Goal: Task Accomplishment & Management: Manage account settings

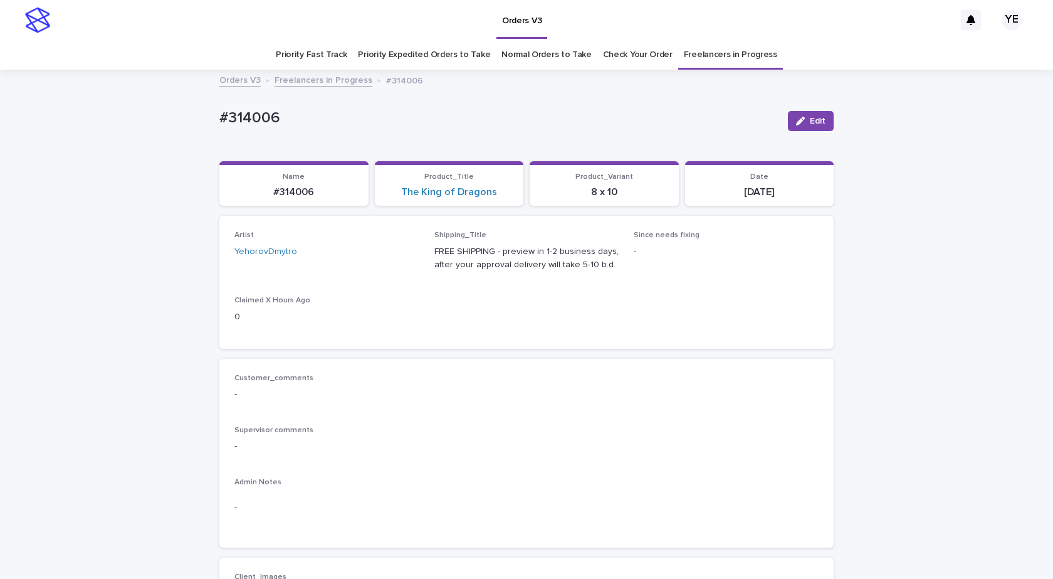
click at [804, 124] on div "button" at bounding box center [803, 121] width 14 height 9
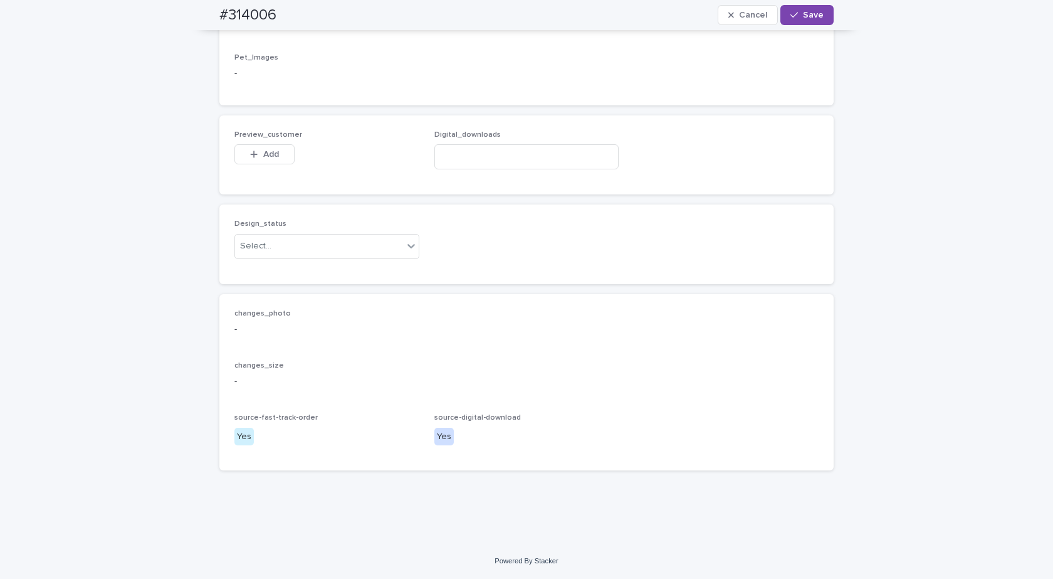
scroll to position [953, 0]
click at [469, 152] on input at bounding box center [526, 156] width 185 height 25
paste input "**********"
type input "**********"
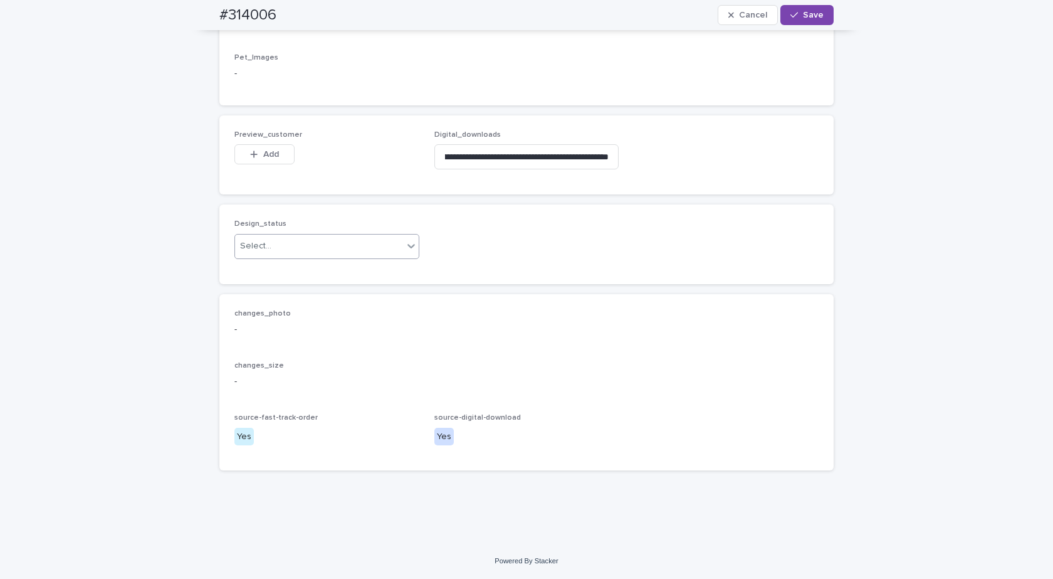
click at [302, 248] on div "Select..." at bounding box center [319, 246] width 168 height 21
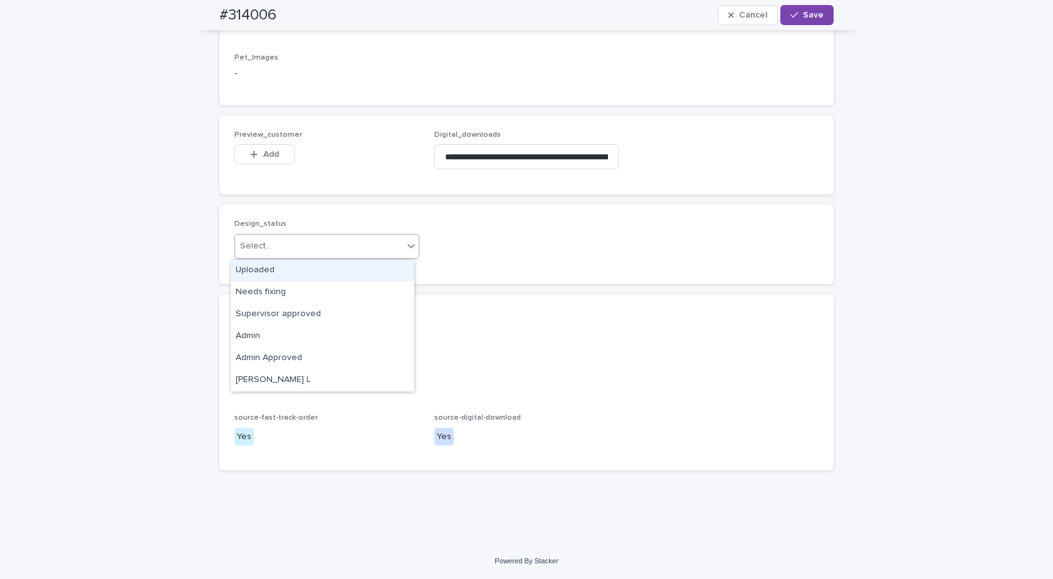
click at [253, 266] on div "Uploaded" at bounding box center [323, 271] width 184 height 22
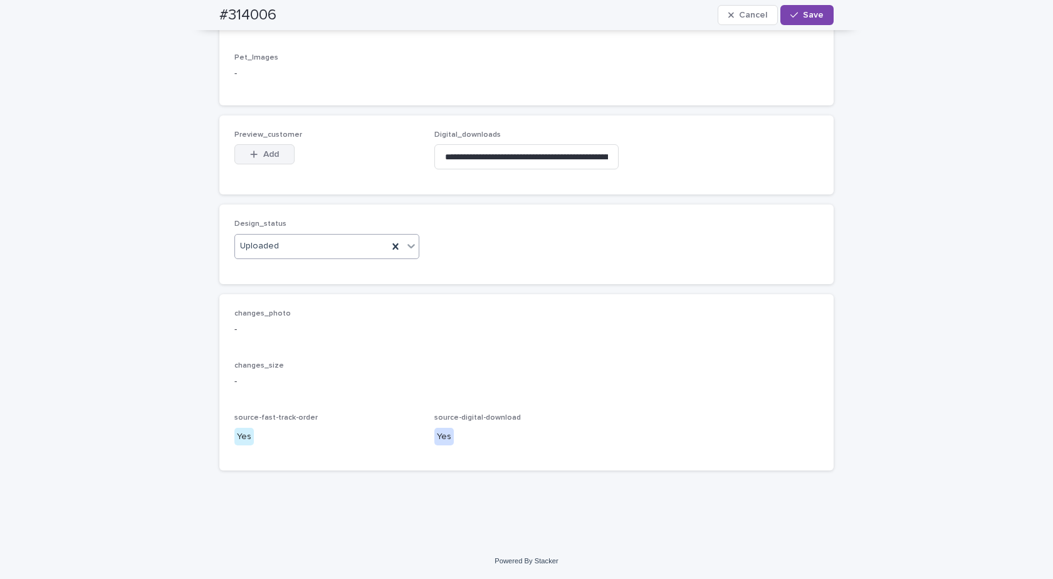
click at [266, 155] on span "Add" at bounding box center [271, 154] width 16 height 9
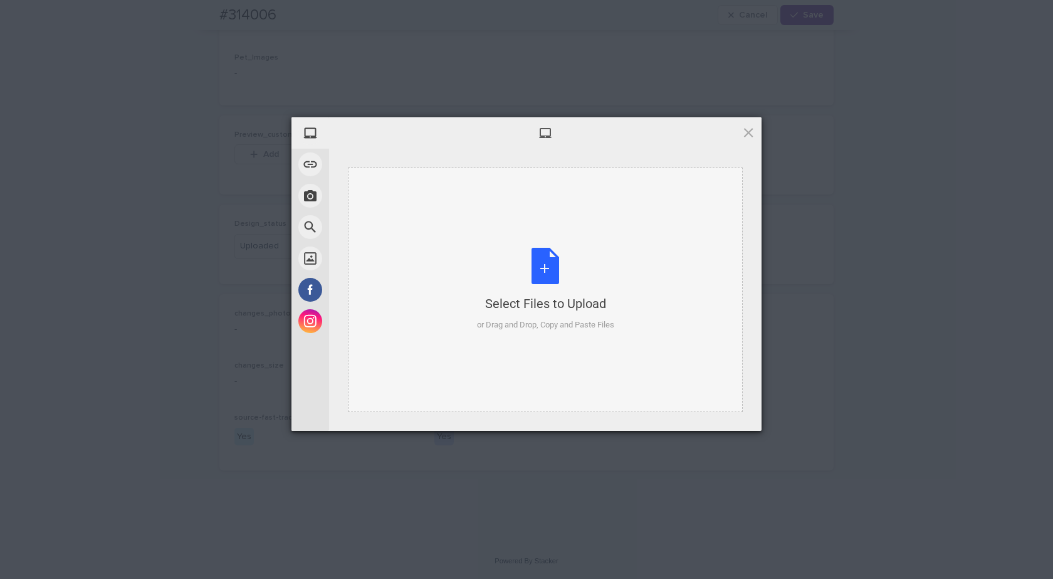
click at [549, 265] on div "Select Files to Upload or Drag and Drop, Copy and Paste Files" at bounding box center [545, 289] width 137 height 83
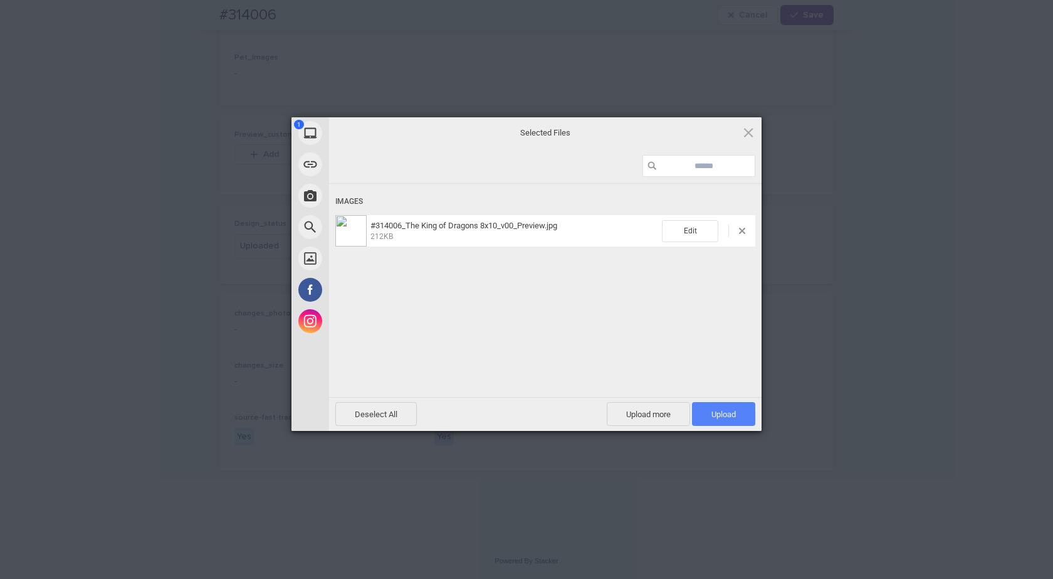
click at [712, 414] on span "Upload 1" at bounding box center [724, 413] width 24 height 9
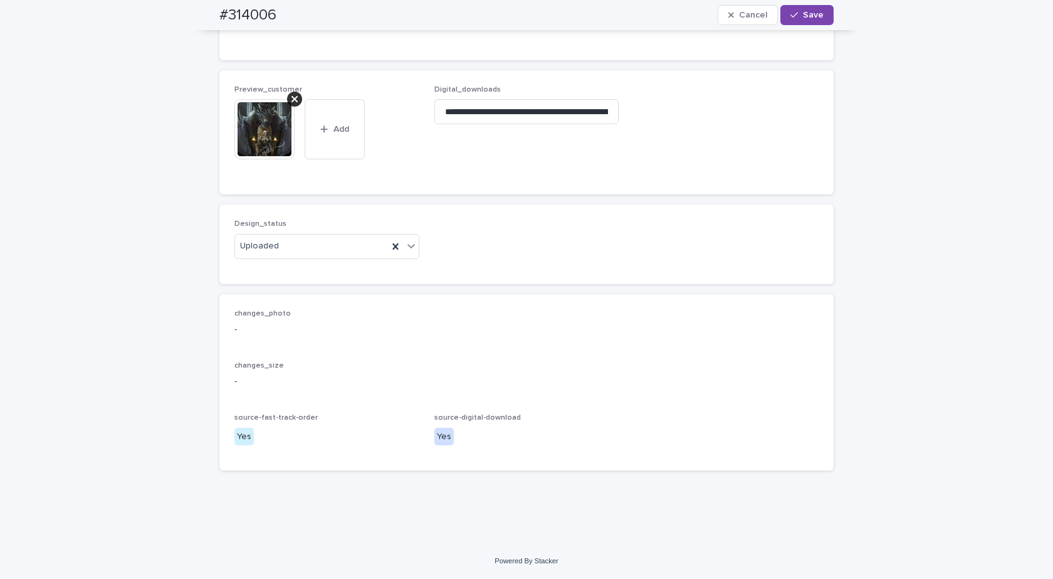
drag, startPoint x: 81, startPoint y: 233, endPoint x: 89, endPoint y: 234, distance: 8.2
click at [803, 11] on span "Save" at bounding box center [813, 15] width 21 height 9
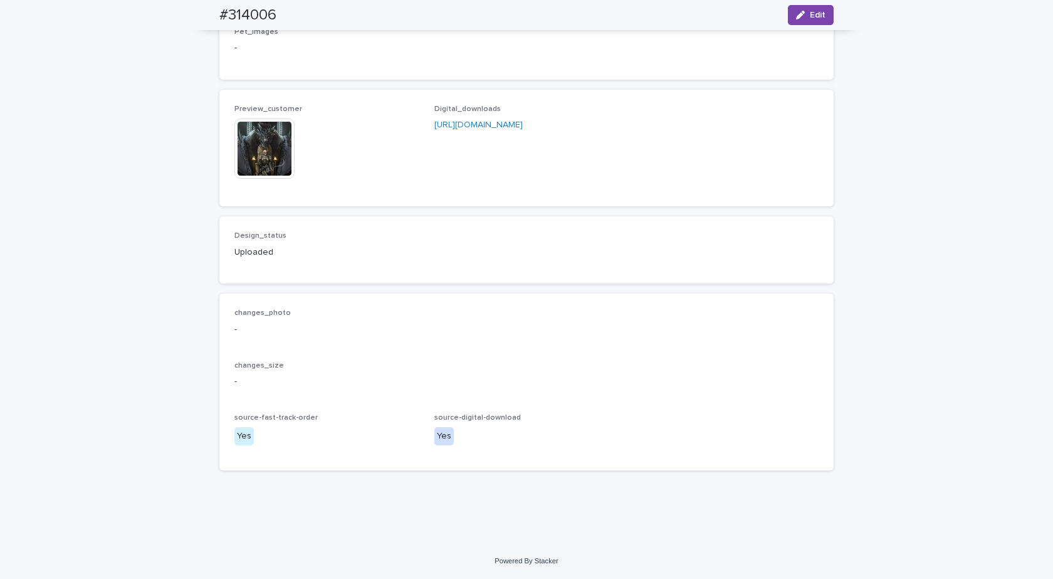
click at [267, 166] on img at bounding box center [264, 148] width 60 height 60
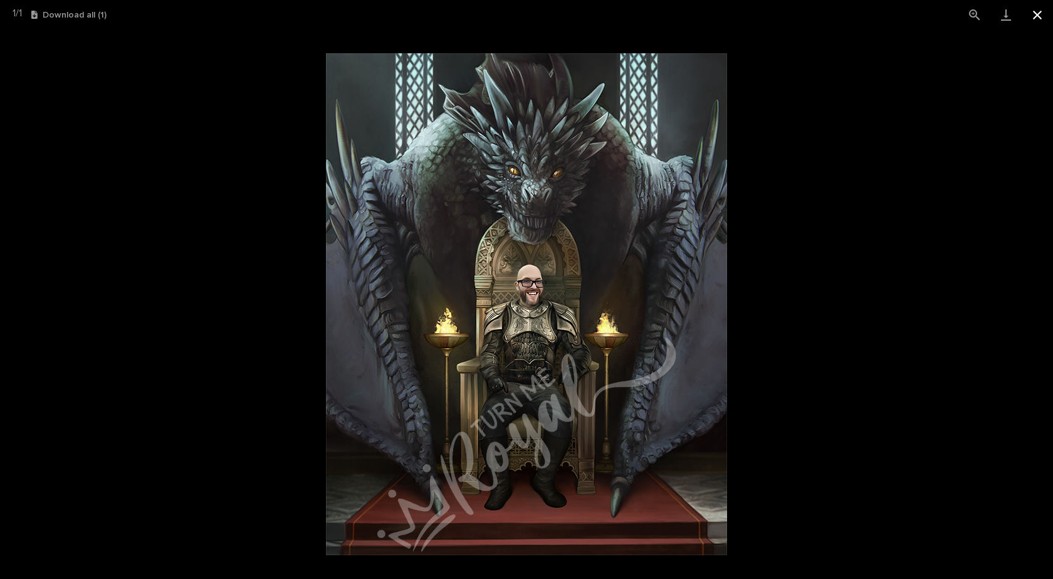
click at [1035, 12] on button "Close gallery" at bounding box center [1037, 14] width 31 height 29
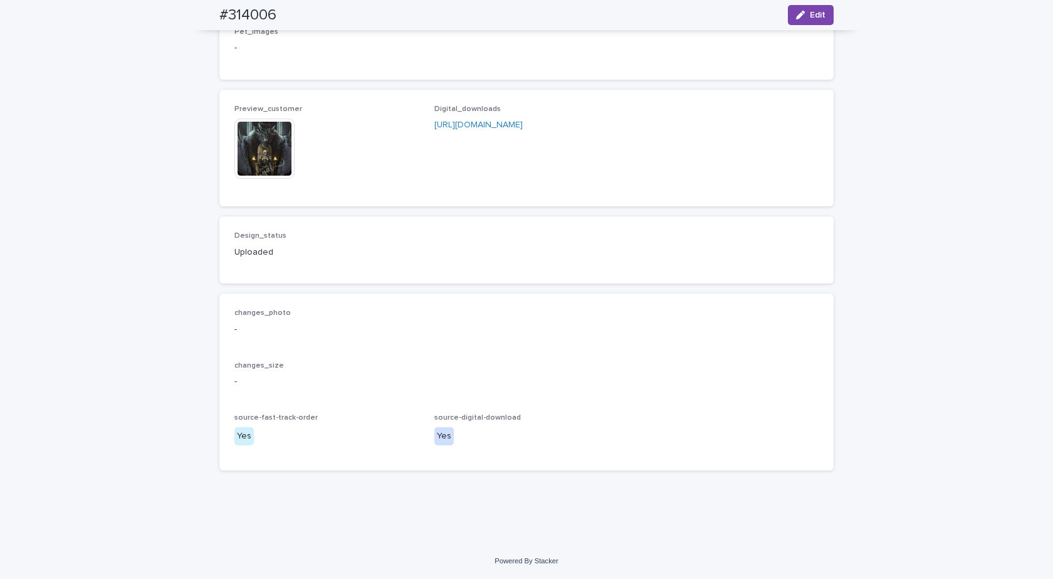
click at [243, 147] on img at bounding box center [264, 148] width 60 height 60
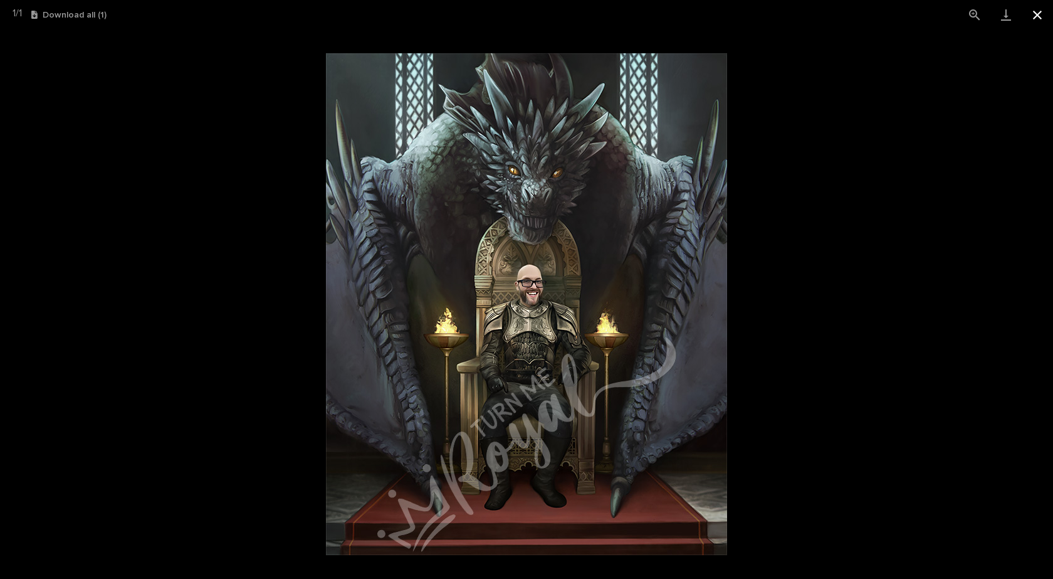
drag, startPoint x: 1035, startPoint y: 14, endPoint x: 1028, endPoint y: 14, distance: 6.9
click at [1034, 14] on button "Close gallery" at bounding box center [1037, 14] width 31 height 29
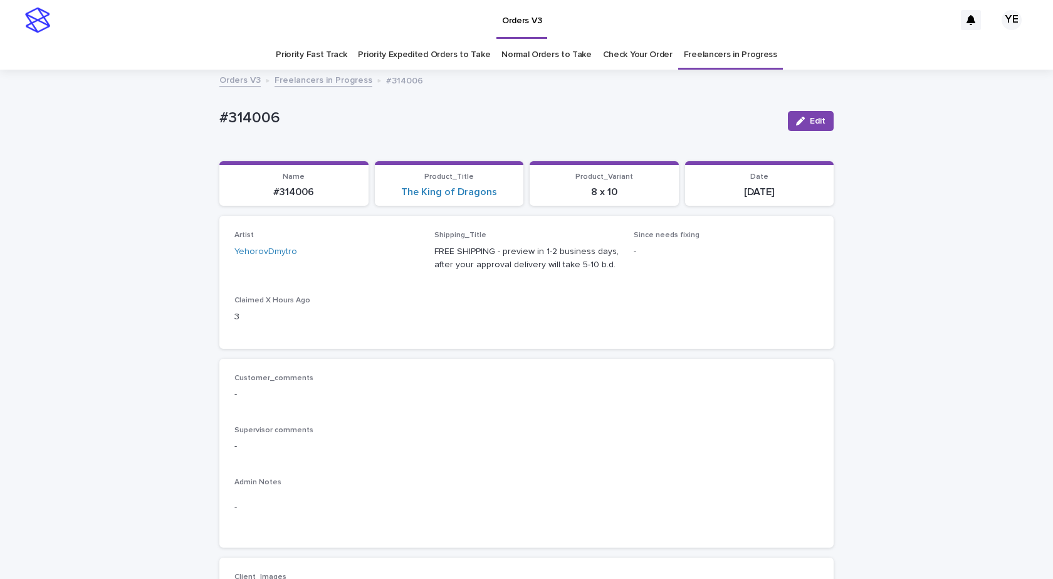
click at [308, 76] on link "Freelancers in Progress" at bounding box center [324, 79] width 98 height 14
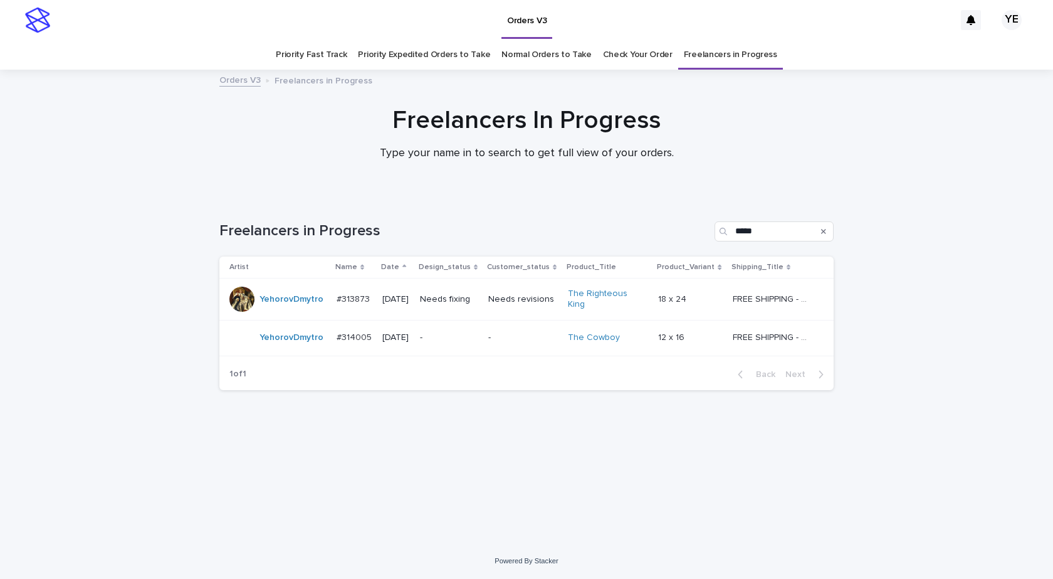
click at [270, 345] on td "YehorovDmytro" at bounding box center [275, 338] width 112 height 36
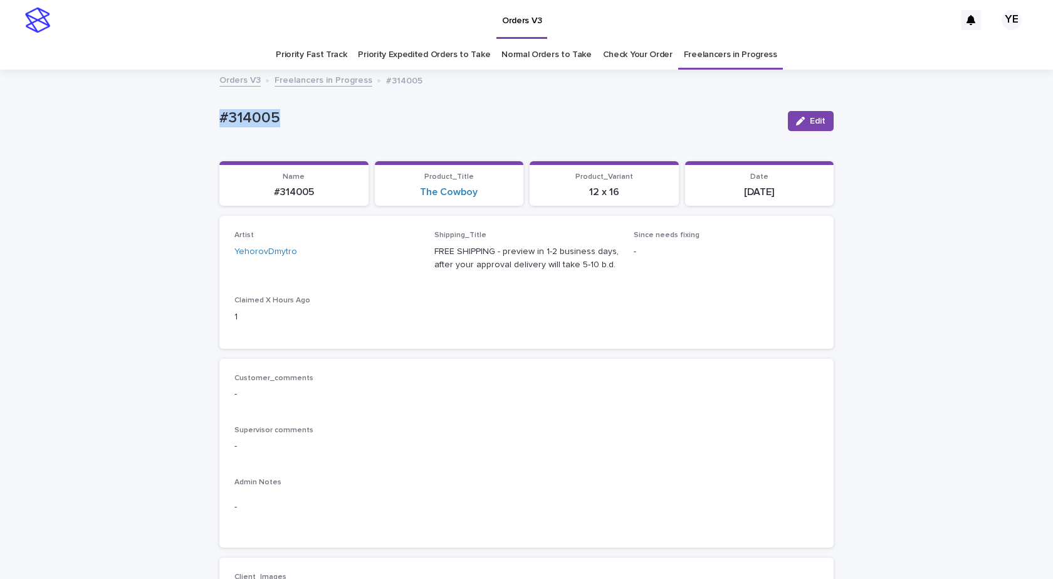
drag, startPoint x: 332, startPoint y: 121, endPoint x: 187, endPoint y: 127, distance: 145.6
copy p "#314005"
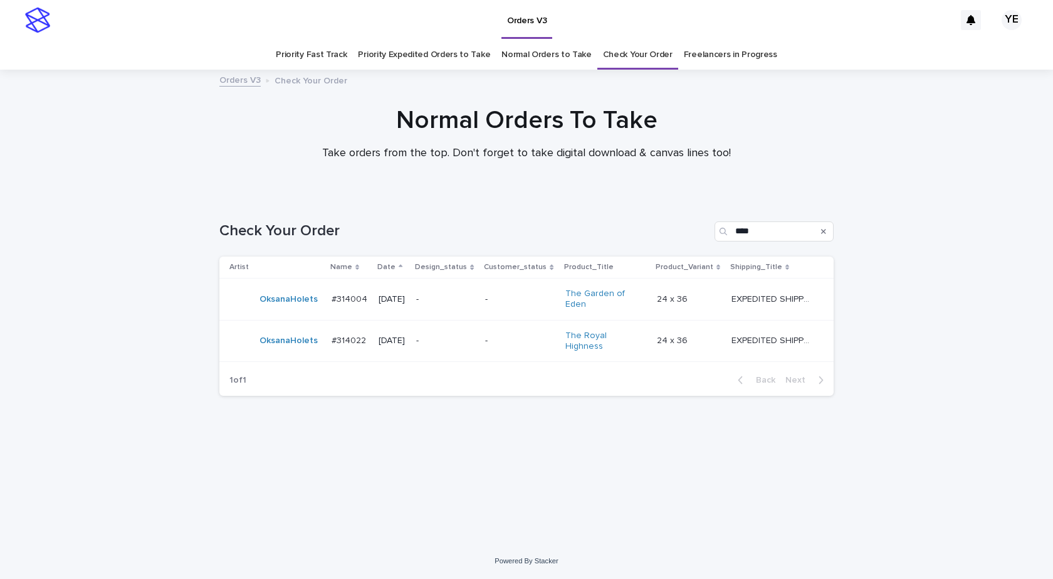
click at [307, 344] on div "OksanaHolets" at bounding box center [275, 340] width 92 height 25
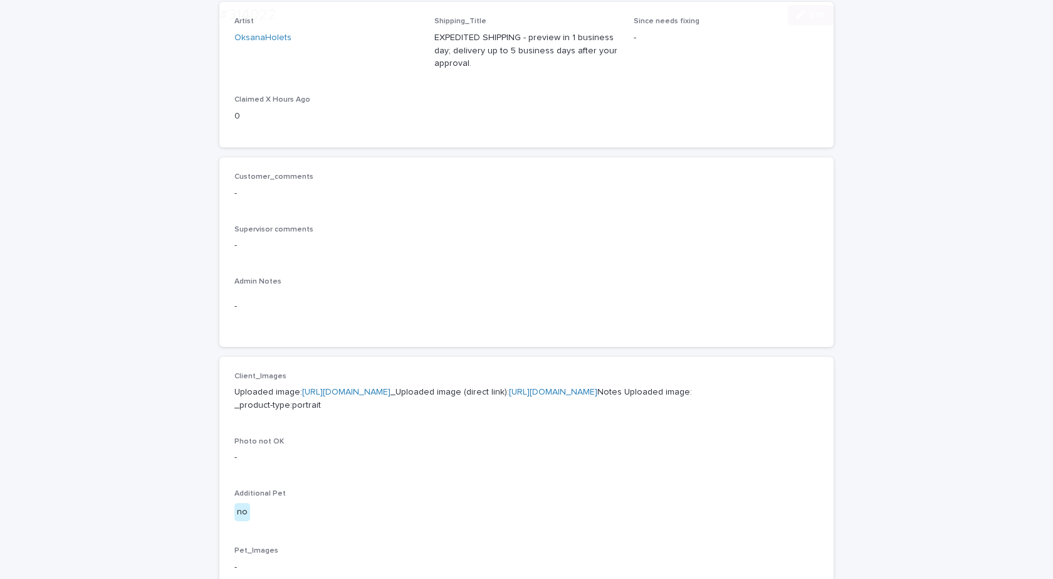
scroll to position [439, 0]
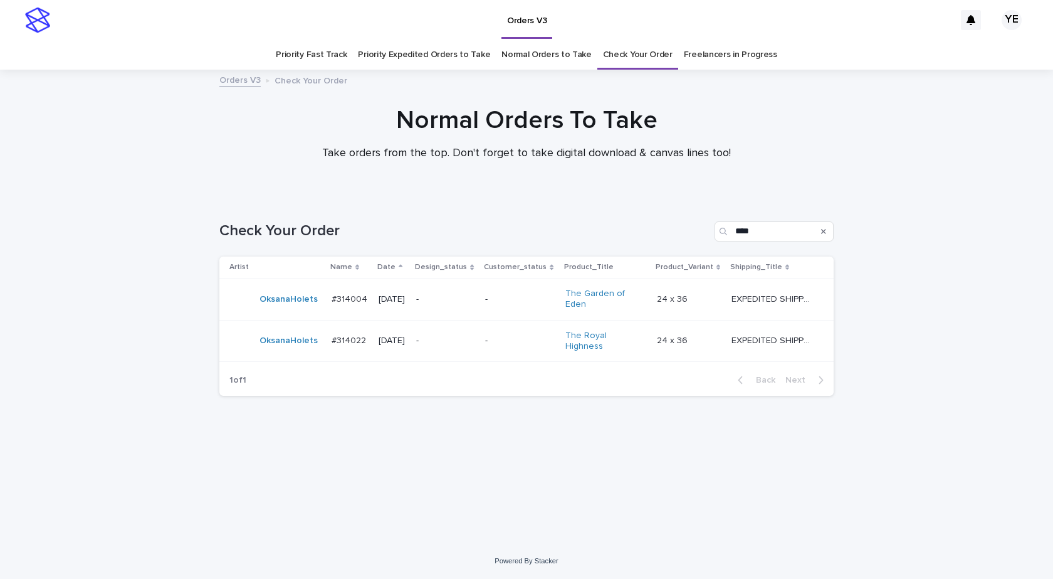
click at [278, 344] on div "OksanaHolets" at bounding box center [275, 340] width 92 height 25
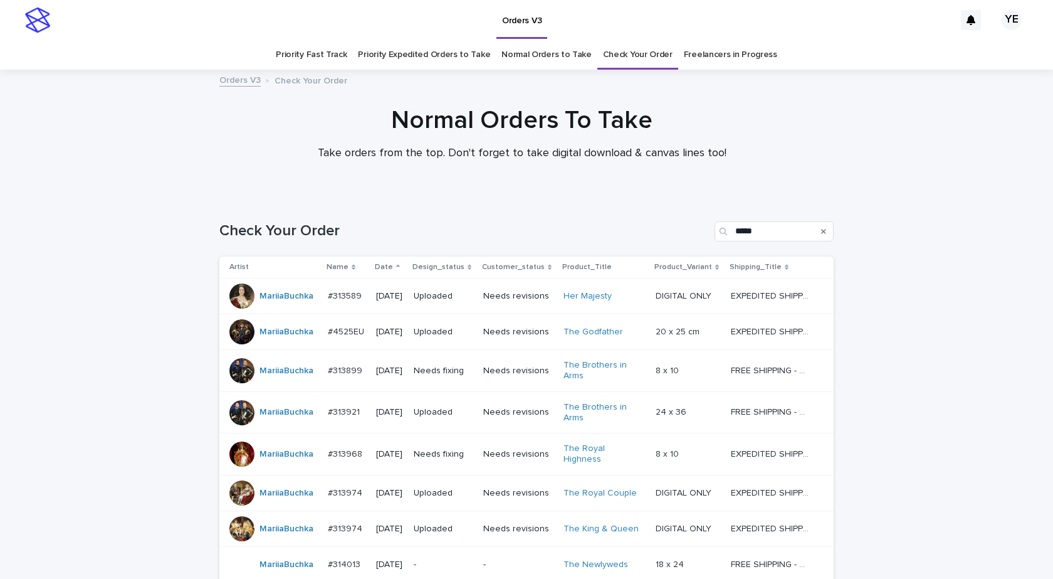
scroll to position [259, 0]
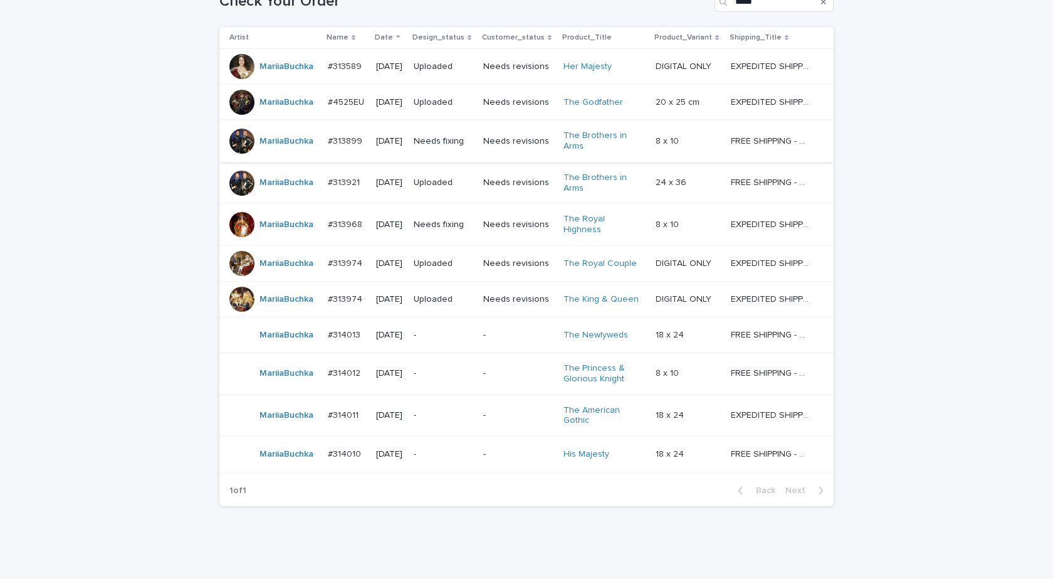
scroll to position [259, 0]
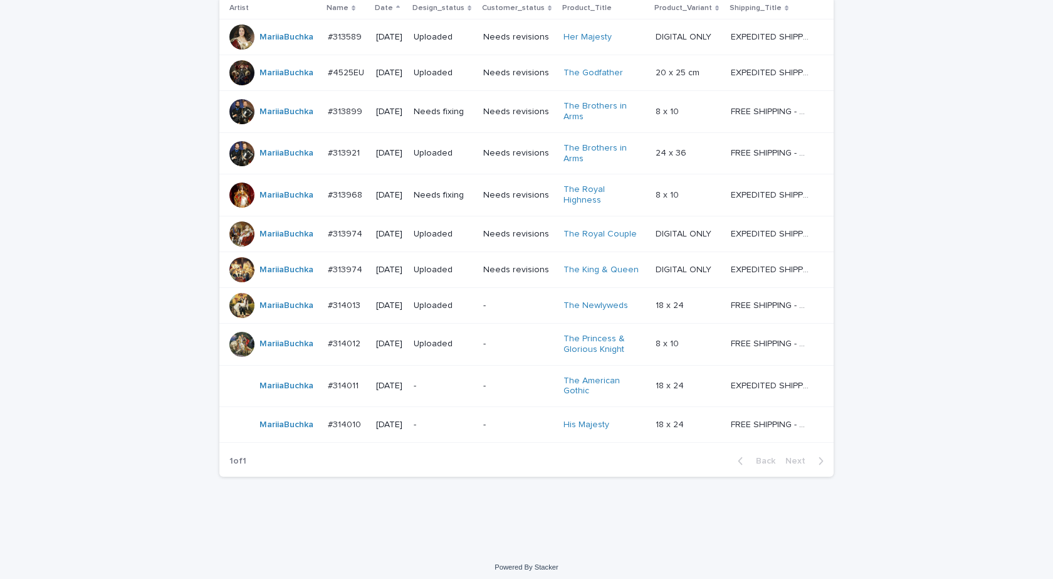
click at [328, 308] on div "#314013 #314013" at bounding box center [347, 305] width 38 height 21
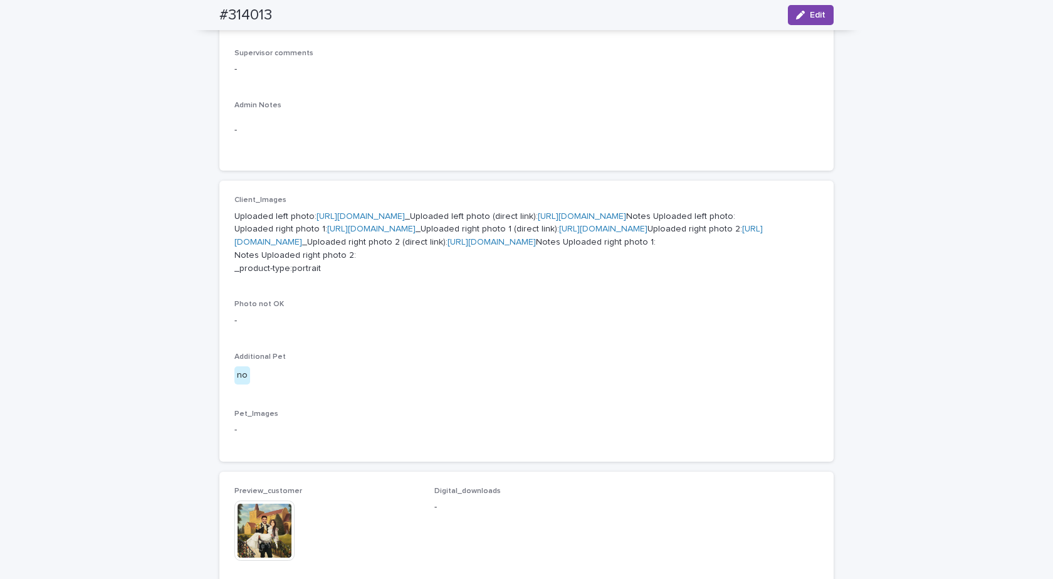
scroll to position [63, 0]
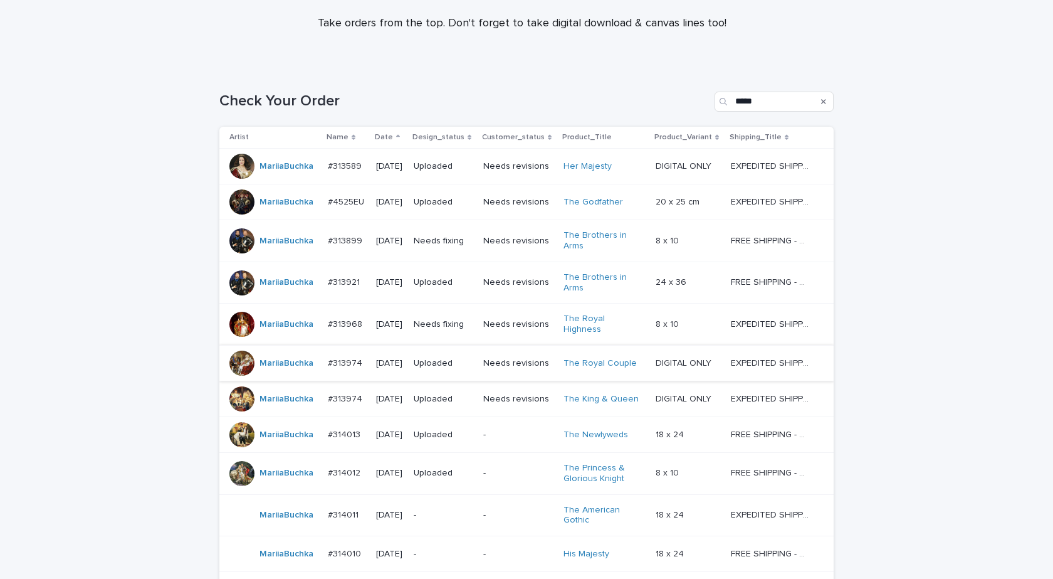
scroll to position [259, 0]
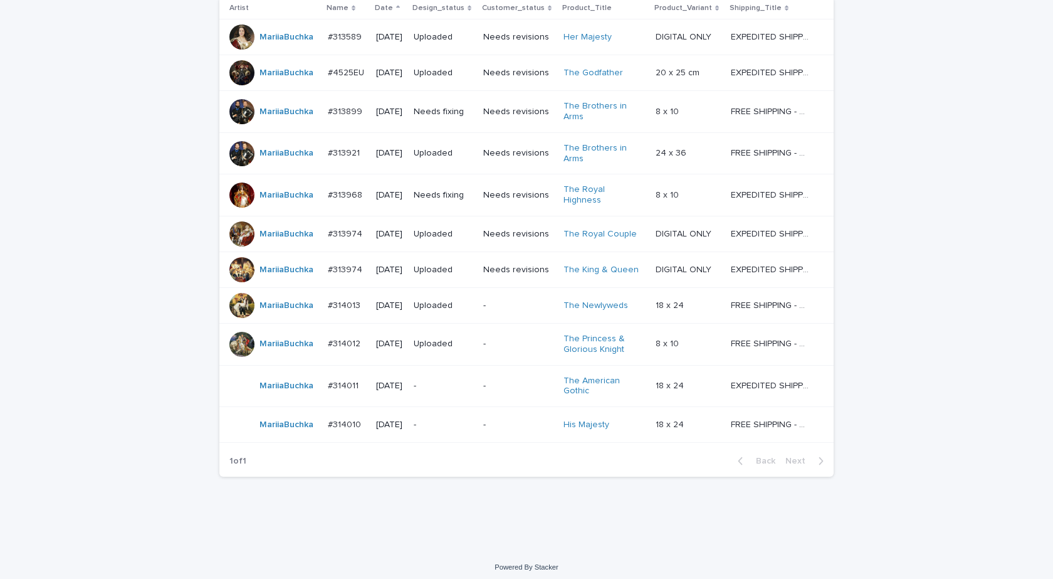
click at [281, 351] on td "MariiaBuchka" at bounding box center [270, 344] width 103 height 42
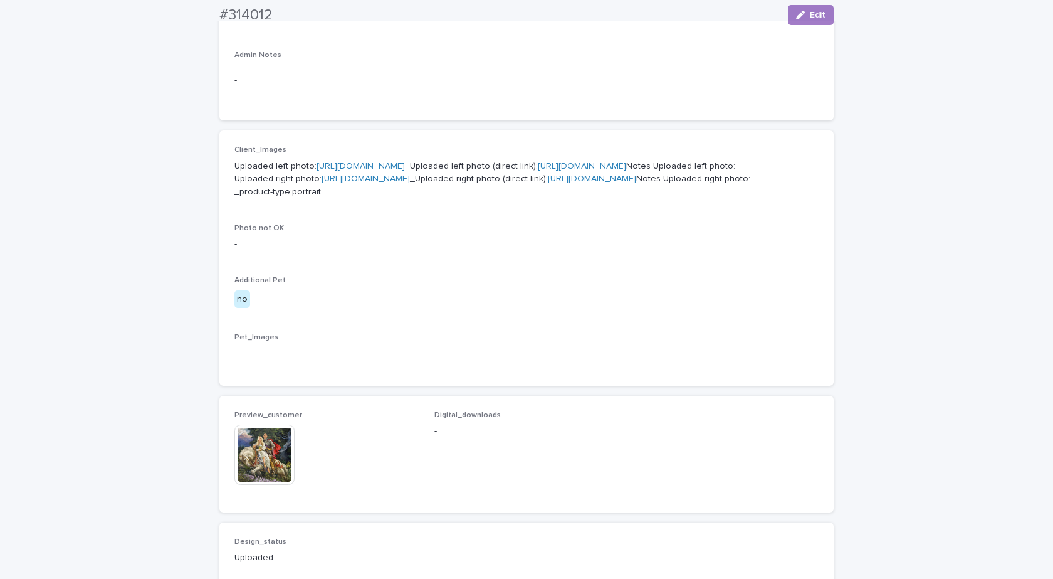
scroll to position [875, 0]
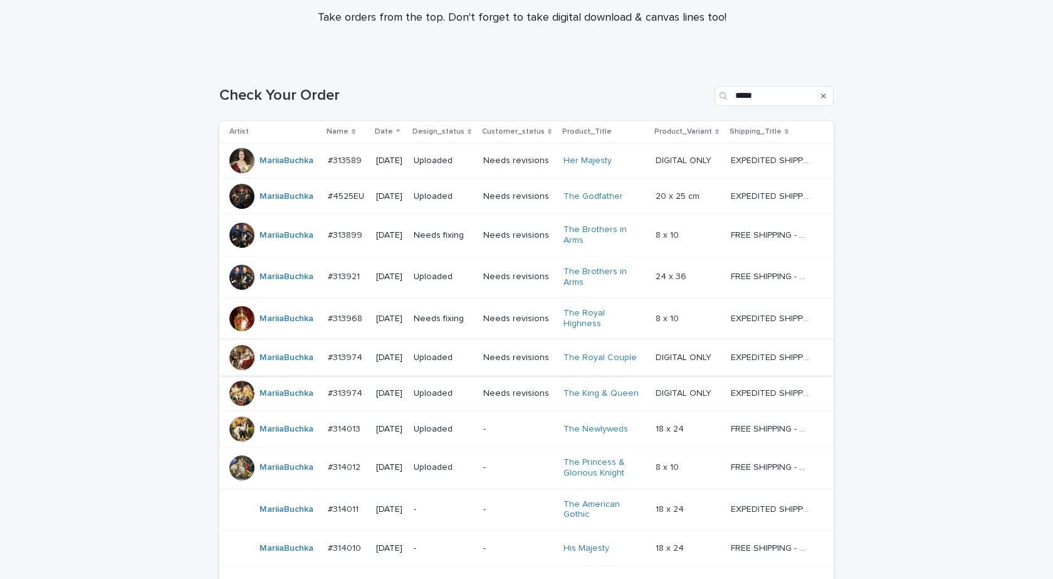
scroll to position [259, 0]
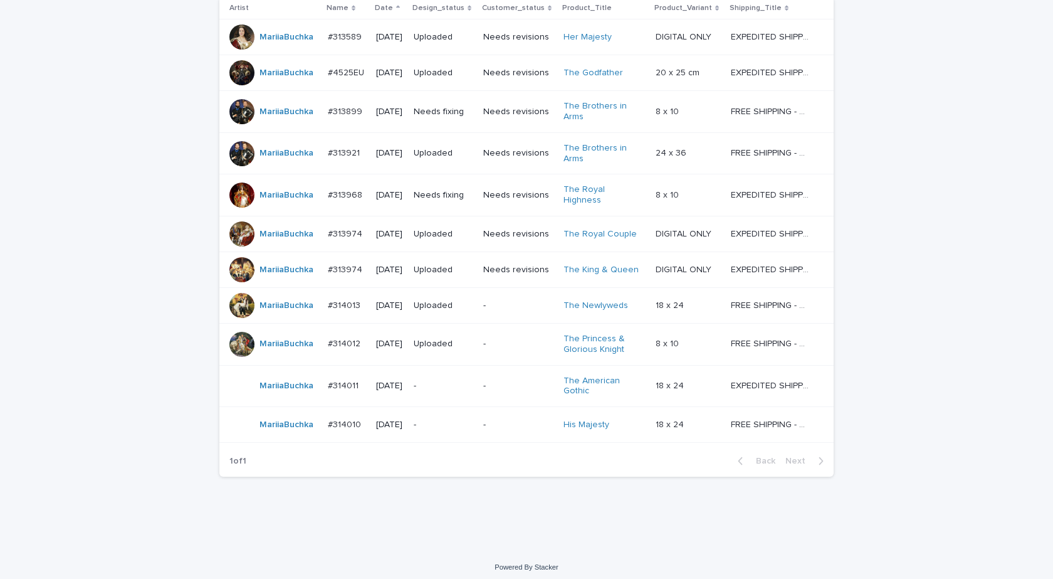
click at [275, 431] on td "MariiaBuchka" at bounding box center [270, 425] width 103 height 36
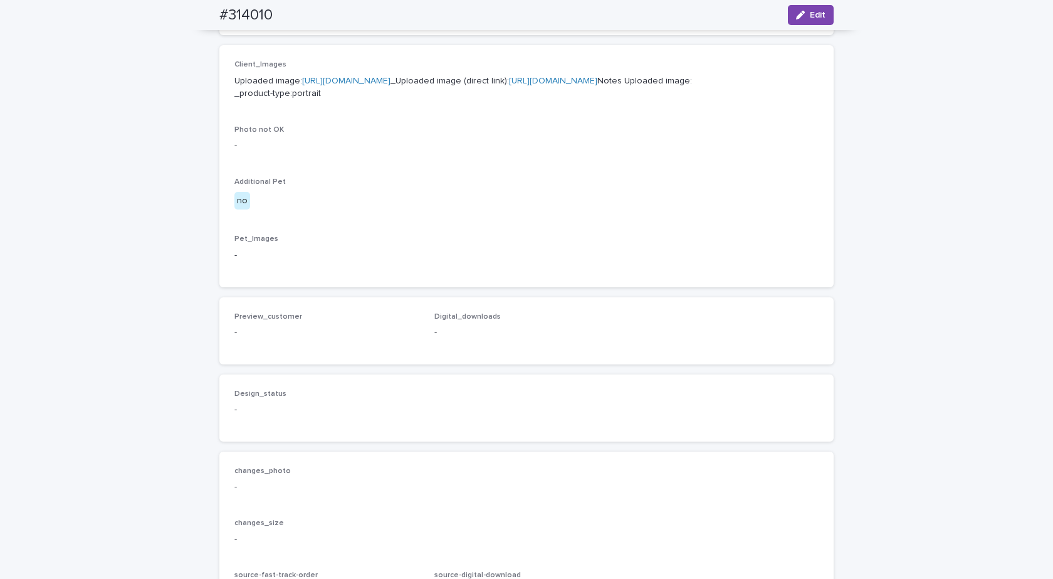
scroll to position [690, 0]
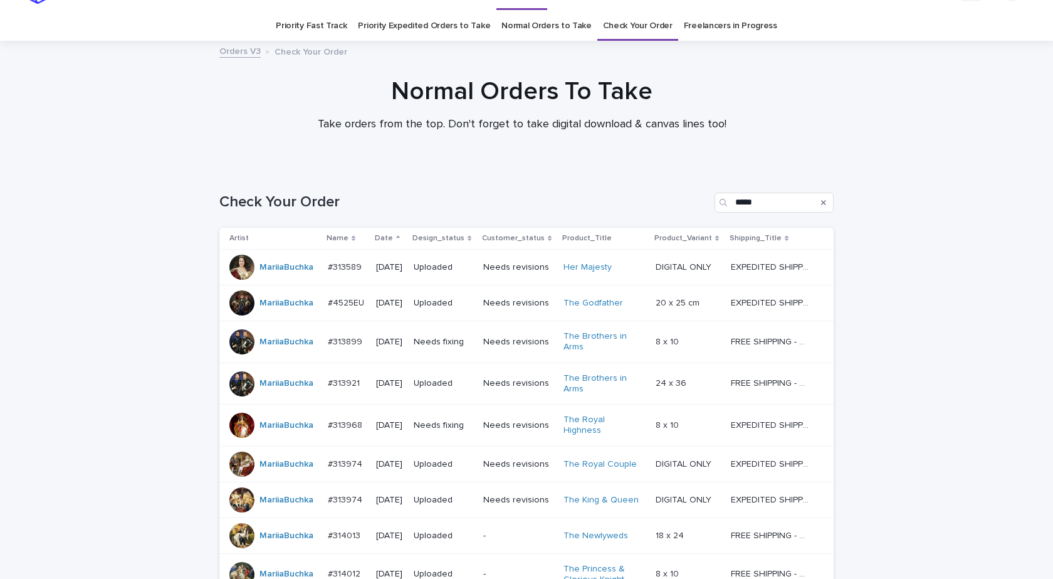
scroll to position [40, 0]
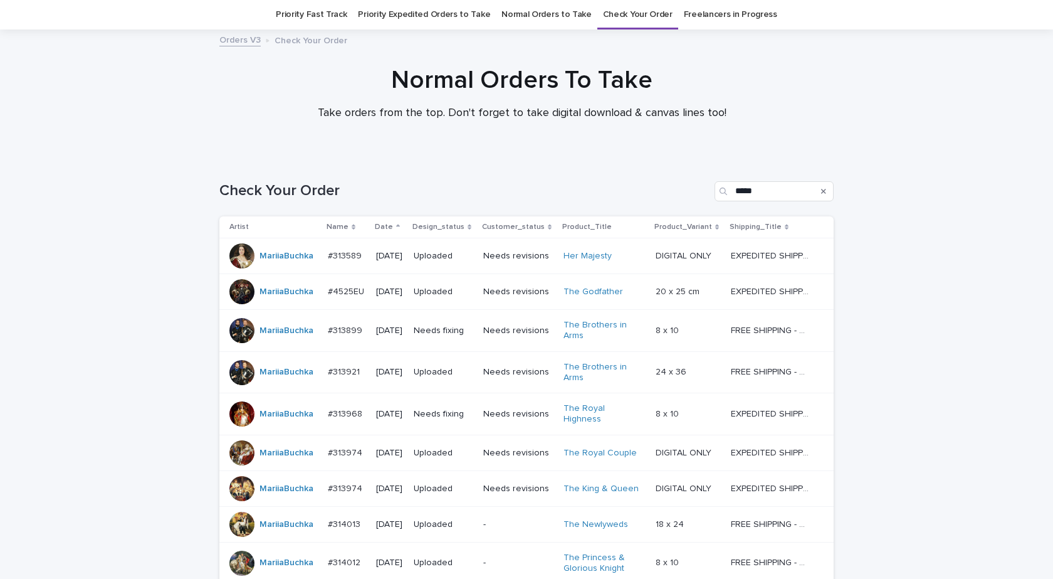
click at [139, 317] on div "Loading... Saving… Loading... Saving… Check Your Order ***** Artist Name Date D…" at bounding box center [526, 462] width 1053 height 612
drag, startPoint x: 126, startPoint y: 268, endPoint x: 137, endPoint y: 270, distance: 10.8
click at [126, 268] on div "Loading... Saving… Loading... Saving… Check Your Order ***** Artist Name Date D…" at bounding box center [526, 462] width 1053 height 612
